Goal: Transaction & Acquisition: Download file/media

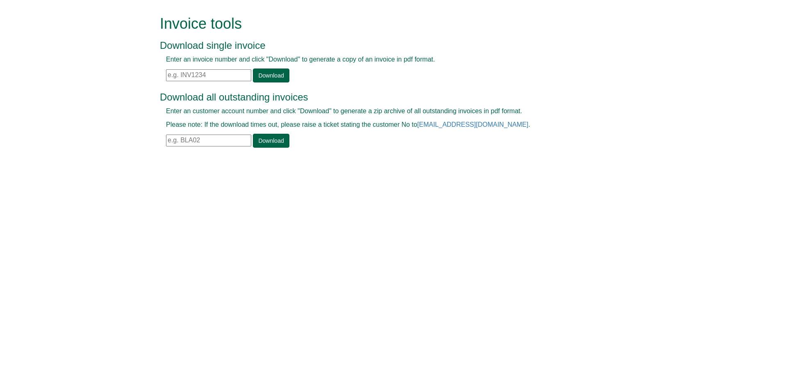
paste input "INV1401976"
type input "INV1401976"
click at [266, 72] on link "Download" at bounding box center [271, 75] width 36 height 14
paste input "INV1401977"
type input "INV1401977"
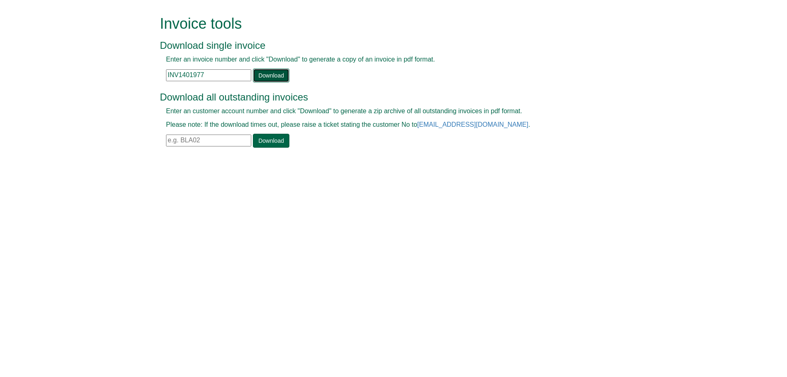
click at [258, 71] on link "Download" at bounding box center [271, 75] width 36 height 14
